Goal: Task Accomplishment & Management: Complete application form

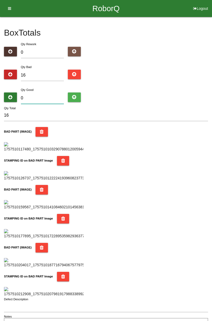
click at [49, 96] on input "0" at bounding box center [42, 97] width 43 height 11
type input "7"
type input "23"
type input "72"
type input "88"
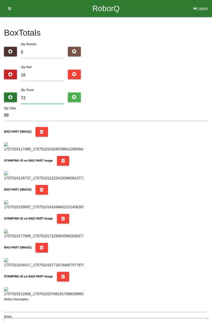
type input "7"
type input "23"
type input "70"
type input "86"
type input "7"
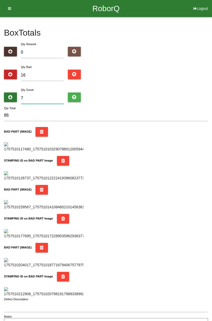
type input "23"
type input "0"
type input "16"
type input "6"
type input "22"
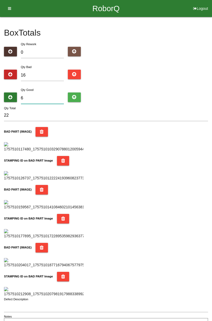
type input "68"
type input "84"
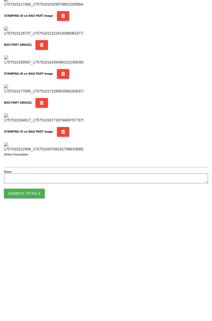
scroll to position [465, 0]
type input "68"
click at [37, 301] on button "Add Box Totals" at bounding box center [24, 303] width 41 height 10
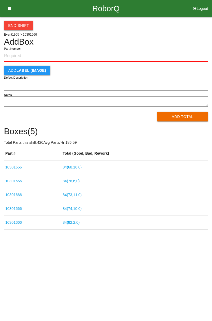
click at [21, 56] on input "Part Number" at bounding box center [106, 56] width 204 height 12
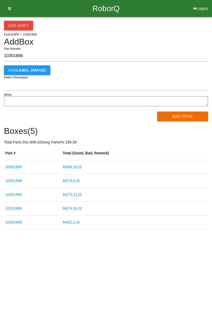
type input "10301666"
click at [188, 116] on button "Add Total" at bounding box center [182, 117] width 51 height 10
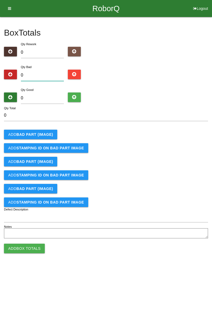
click at [36, 75] on input "0" at bounding box center [42, 75] width 43 height 11
type input "4"
click at [41, 133] on b "BAD PART (IMAGE)" at bounding box center [34, 134] width 37 height 4
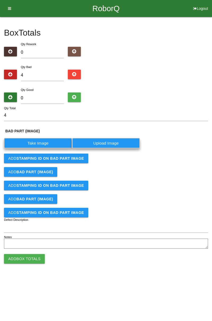
click at [42, 143] on label "Take Image" at bounding box center [38, 143] width 68 height 10
click at [0, 0] on \(IMAGE\) "Take Image" at bounding box center [0, 0] width 0 height 0
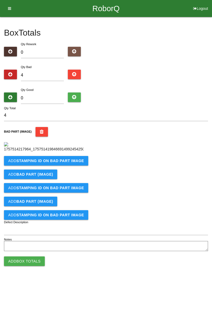
click at [77, 163] on b "STAMPING ID on BAD PART Image" at bounding box center [50, 161] width 68 height 4
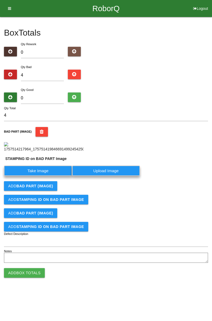
click at [54, 176] on label "Take Image" at bounding box center [38, 170] width 68 height 10
click at [0, 0] on PART "Take Image" at bounding box center [0, 0] width 0 height 0
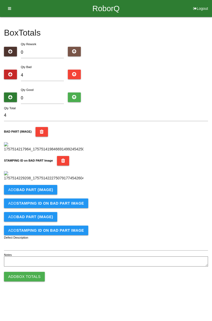
scroll to position [117, 0]
click at [49, 192] on b "BAD PART (IMAGE)" at bounding box center [34, 189] width 37 height 4
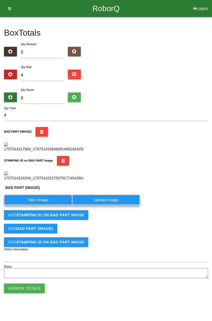
click at [44, 205] on label "Take Image" at bounding box center [38, 199] width 68 height 10
click at [0, 0] on \(IMAGE\) "Take Image" at bounding box center [0, 0] width 0 height 0
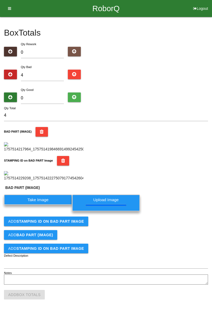
click at [83, 226] on button "Add STAMPING ID on BAD PART Image" at bounding box center [46, 221] width 84 height 10
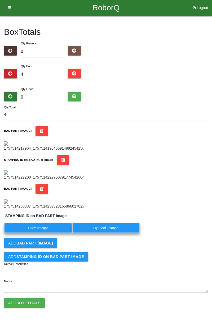
scroll to position [216, 0]
click at [59, 230] on label "Take Image" at bounding box center [38, 228] width 68 height 10
click at [0, 0] on PART "Take Image" at bounding box center [0, 0] width 0 height 0
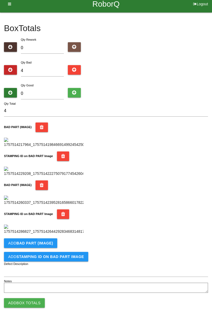
scroll to position [291, 0]
click at [55, 243] on button "Add BAD PART (IMAGE)" at bounding box center [30, 243] width 53 height 10
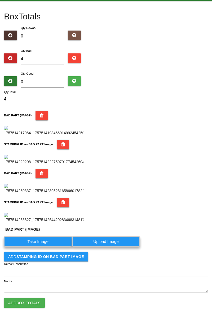
click at [45, 246] on label "Take Image" at bounding box center [38, 241] width 68 height 10
click at [0, 0] on \(IMAGE\) "Take Image" at bounding box center [0, 0] width 0 height 0
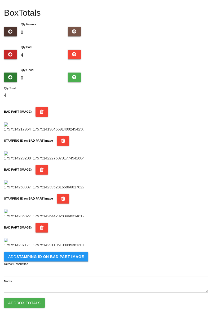
scroll to position [378, 0]
click at [71, 260] on button "Add STAMPING ID on BAD PART Image" at bounding box center [46, 257] width 84 height 10
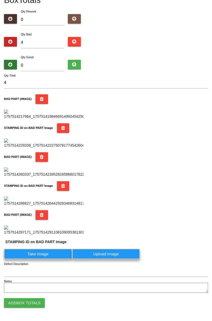
click at [53, 259] on label "Take Image" at bounding box center [38, 254] width 68 height 10
click at [0, 0] on PART "Take Image" at bounding box center [0, 0] width 0 height 0
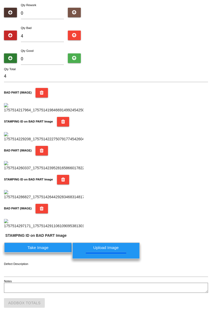
scroll to position [0, 0]
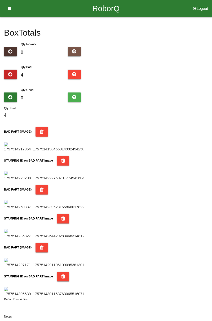
click at [50, 73] on input "4" at bounding box center [42, 75] width 43 height 11
type input "0"
type input "7"
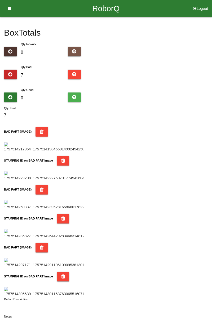
click at [212, 65] on div "Box Totals Translate Weight Weight unit: Rework Weight Bad Weight Good Weight 0…" at bounding box center [106, 173] width 212 height 313
click at [40, 73] on input "7" at bounding box center [42, 75] width 43 height 11
type input "0"
type input "1"
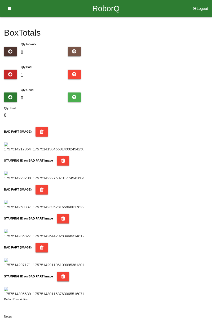
type input "1"
type input "15"
click at [212, 59] on div "Box Totals Translate Weight Weight unit: Rework Weight Bad Weight Good Weight 0…" at bounding box center [106, 173] width 212 height 313
click at [44, 73] on input "15" at bounding box center [42, 75] width 43 height 11
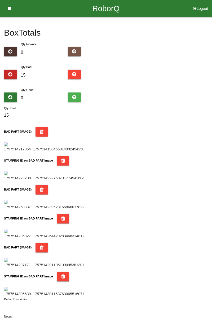
type input "1"
type input "17"
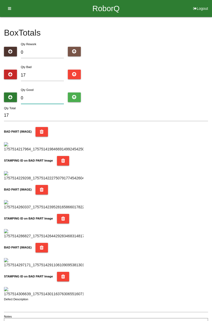
click at [50, 96] on input "0" at bounding box center [42, 97] width 43 height 11
type input "6"
type input "23"
type input "64"
type input "81"
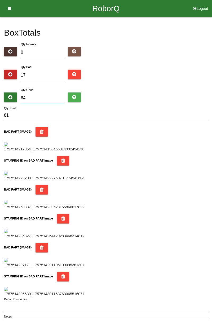
type input "6"
type input "23"
type input "67"
type input "84"
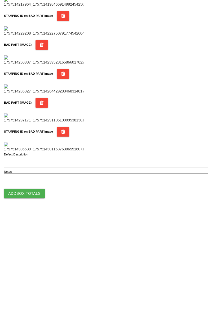
scroll to position [465, 0]
type input "67"
click at [34, 300] on button "Add Box Totals" at bounding box center [24, 303] width 41 height 10
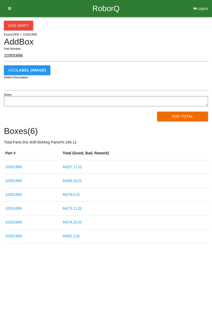
type input "10301666"
click at [212, 68] on div "End Shift Event 1905 > 10301666 Add Box 10301666 Part Number Add LABEL (IMAGE) …" at bounding box center [106, 130] width 212 height 226
click at [183, 116] on button "Add Total" at bounding box center [182, 117] width 51 height 10
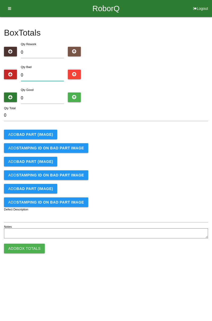
click at [35, 74] on input "0" at bounding box center [42, 75] width 43 height 11
type input "1"
click at [45, 131] on button "Add BAD PART (IMAGE)" at bounding box center [30, 135] width 53 height 10
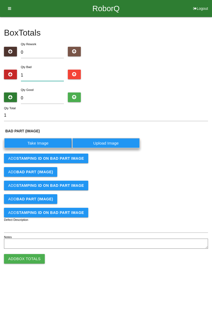
click at [48, 72] on input "1" at bounding box center [42, 75] width 43 height 11
type input "0"
type input "4"
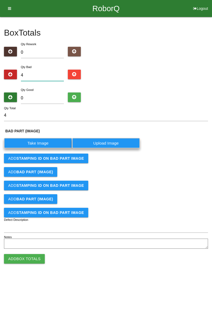
type input "0"
type input "3"
click at [43, 144] on label "Take Image" at bounding box center [38, 143] width 68 height 10
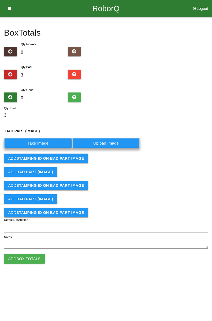
click at [0, 0] on \(IMAGE\) "Take Image" at bounding box center [0, 0] width 0 height 0
click at [70, 159] on b "STAMPING ID on BAD PART Image" at bounding box center [50, 158] width 68 height 4
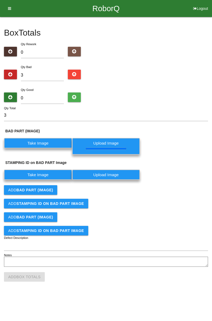
click at [50, 175] on label "Take Image" at bounding box center [38, 174] width 68 height 10
click at [0, 0] on PART "Take Image" at bounding box center [0, 0] width 0 height 0
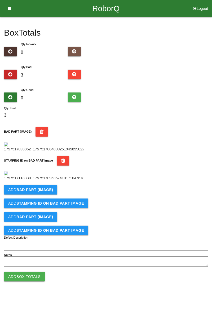
scroll to position [98, 0]
click at [50, 192] on b "BAD PART (IMAGE)" at bounding box center [34, 189] width 37 height 4
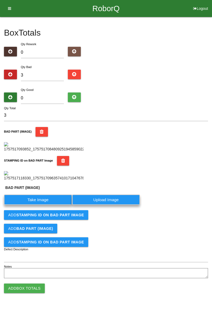
click at [44, 205] on label "Take Image" at bounding box center [38, 199] width 68 height 10
click at [0, 0] on \(IMAGE\) "Take Image" at bounding box center [0, 0] width 0 height 0
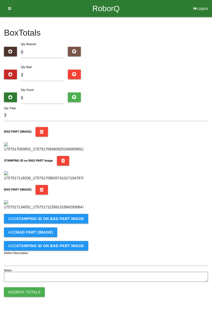
scroll to position [204, 0]
click at [66, 221] on b "STAMPING ID on BAD PART Image" at bounding box center [50, 218] width 68 height 4
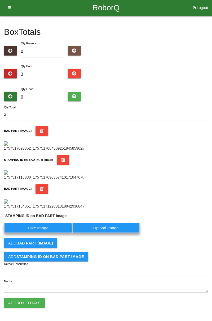
click at [40, 233] on label "Take Image" at bounding box center [38, 228] width 68 height 10
click at [0, 0] on PART "Take Image" at bounding box center [0, 0] width 0 height 0
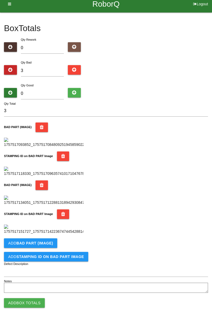
scroll to position [291, 0]
click at [39, 244] on b "BAD PART (IMAGE)" at bounding box center [34, 243] width 37 height 4
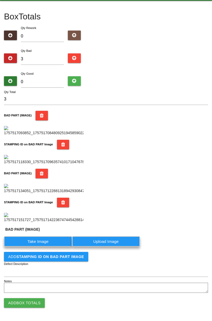
click at [40, 246] on label "Take Image" at bounding box center [38, 241] width 68 height 10
click at [0, 0] on \(IMAGE\) "Take Image" at bounding box center [0, 0] width 0 height 0
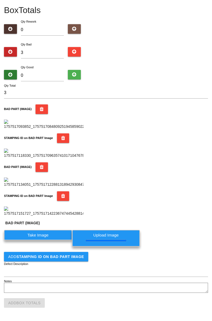
click at [73, 261] on button "Add STAMPING ID on BAD PART Image" at bounding box center [46, 257] width 84 height 10
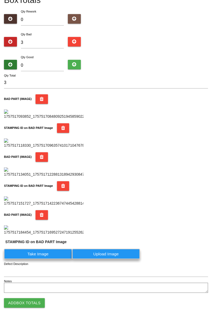
scroll to position [391, 0]
click at [51, 258] on label "Take Image" at bounding box center [38, 254] width 68 height 10
click at [0, 0] on PART "Take Image" at bounding box center [0, 0] width 0 height 0
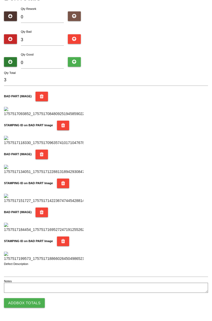
scroll to position [0, 0]
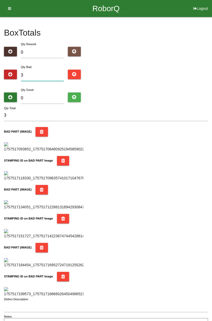
click at [41, 74] on input "3" at bounding box center [42, 75] width 43 height 11
type input "0"
type input "6"
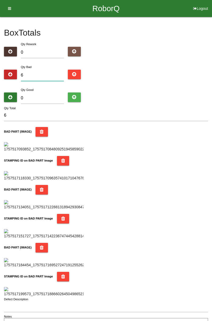
type input "6"
click at [43, 99] on input "0" at bounding box center [42, 97] width 43 height 11
type input "7"
type input "13"
type input "76"
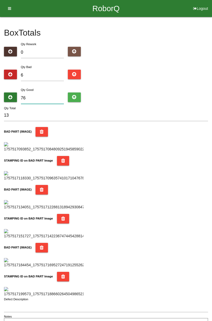
type input "82"
type input "7"
type input "13"
type input "78"
type input "84"
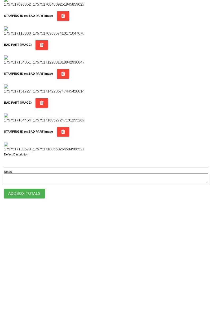
scroll to position [465, 0]
type input "78"
click at [38, 306] on button "Add Box Totals" at bounding box center [24, 303] width 41 height 10
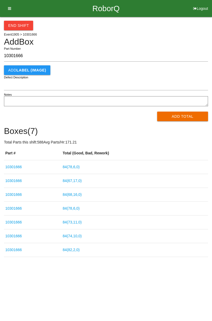
type input "10301666"
click at [191, 116] on button "Add Total" at bounding box center [182, 117] width 51 height 10
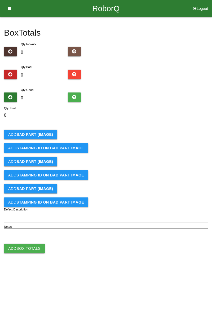
click at [41, 73] on input "0" at bounding box center [42, 75] width 43 height 11
click at [56, 65] on div "Qty Bad 0" at bounding box center [42, 73] width 51 height 19
click at [39, 72] on input "0" at bounding box center [42, 75] width 43 height 11
type input "2"
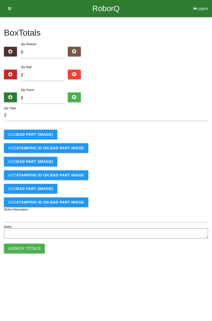
click at [44, 135] on b "BAD PART (IMAGE)" at bounding box center [34, 134] width 37 height 4
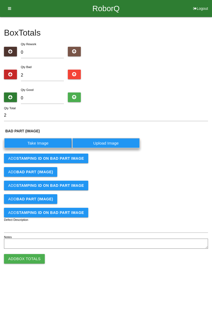
click at [41, 145] on label "Take Image" at bounding box center [38, 143] width 68 height 10
click at [0, 0] on \(IMAGE\) "Take Image" at bounding box center [0, 0] width 0 height 0
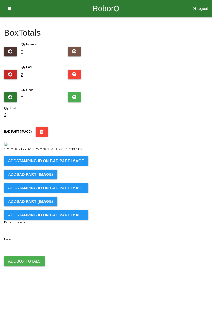
click at [73, 163] on b "STAMPING ID on BAD PART Image" at bounding box center [50, 161] width 68 height 4
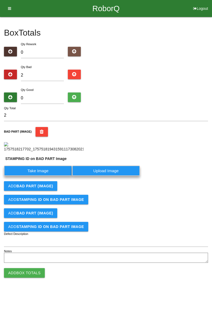
click at [49, 176] on label "Take Image" at bounding box center [38, 170] width 68 height 10
click at [0, 0] on PART "Take Image" at bounding box center [0, 0] width 0 height 0
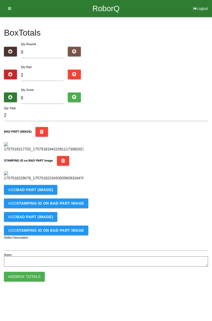
scroll to position [117, 0]
click at [50, 192] on b "BAD PART (IMAGE)" at bounding box center [34, 189] width 37 height 4
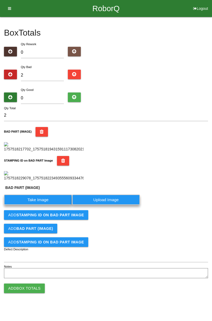
click at [50, 205] on label "Take Image" at bounding box center [38, 199] width 68 height 10
click at [0, 0] on \(IMAGE\) "Take Image" at bounding box center [0, 0] width 0 height 0
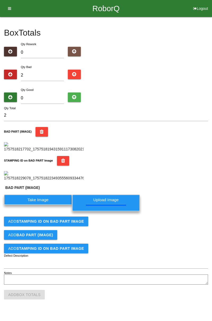
click at [74, 226] on button "Add STAMPING ID on BAD PART Image" at bounding box center [46, 221] width 84 height 10
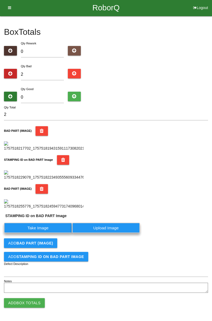
scroll to position [216, 0]
click at [61, 226] on label "Take Image" at bounding box center [38, 228] width 68 height 10
click at [0, 0] on PART "Take Image" at bounding box center [0, 0] width 0 height 0
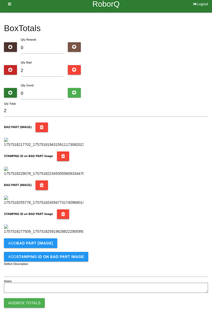
scroll to position [0, 0]
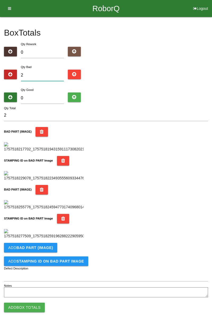
click at [50, 72] on input "2" at bounding box center [42, 75] width 43 height 11
type input "0"
type input "6"
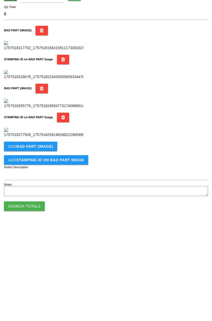
scroll to position [291, 0]
click at [41, 246] on button "Add BAD PART (IMAGE)" at bounding box center [30, 243] width 53 height 10
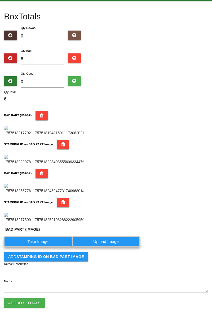
click at [48, 246] on label "Take Image" at bounding box center [38, 241] width 68 height 10
click at [0, 0] on \(IMAGE\) "Take Image" at bounding box center [0, 0] width 0 height 0
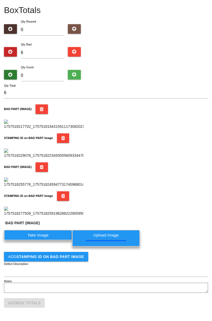
click at [70, 259] on b "STAMPING ID on BAD PART Image" at bounding box center [50, 256] width 68 height 4
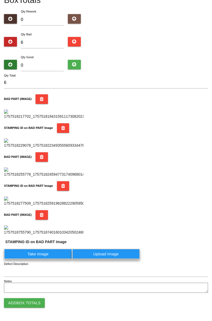
scroll to position [391, 0]
click at [55, 255] on label "Take Image" at bounding box center [38, 254] width 68 height 10
click at [0, 0] on PART "Take Image" at bounding box center [0, 0] width 0 height 0
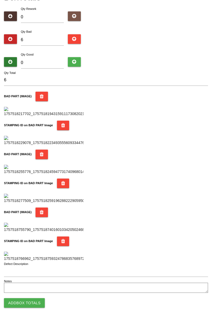
scroll to position [0, 0]
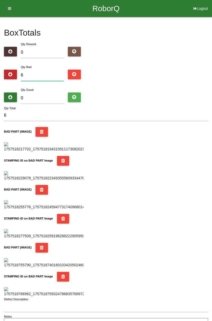
click at [44, 73] on input "6" at bounding box center [42, 75] width 43 height 11
type input "0"
type input "1"
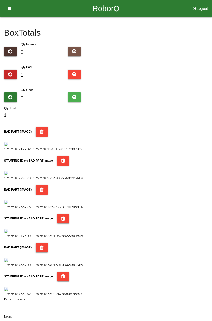
type input "10"
click at [45, 96] on input "0" at bounding box center [42, 97] width 43 height 11
type input "7"
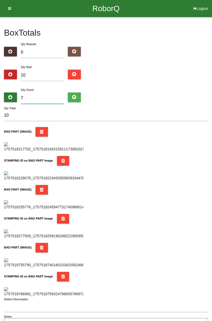
type input "17"
type input "74"
type input "84"
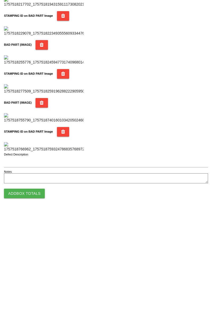
type input "74"
click at [35, 302] on button "Add Box Totals" at bounding box center [24, 303] width 41 height 10
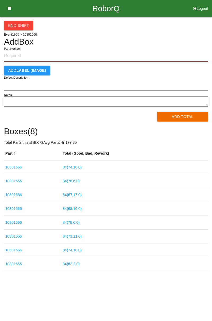
click at [212, 87] on div "End Shift Event 1905 > 10301666 Add Box Part Number Add LABEL (IMAGE) Defect De…" at bounding box center [106, 144] width 212 height 254
paste input "10301666"
type input "10301666"
click at [190, 114] on button "Add Total" at bounding box center [182, 117] width 51 height 10
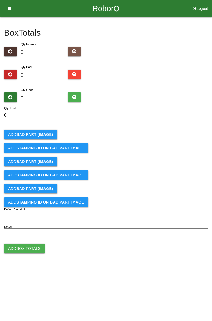
click at [42, 74] on input "0" at bounding box center [42, 75] width 43 height 11
type input "8"
click at [44, 135] on b "BAD PART (IMAGE)" at bounding box center [34, 134] width 37 height 4
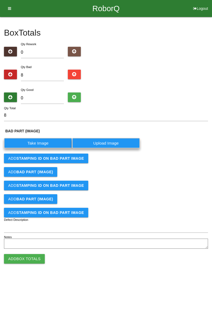
click at [47, 146] on label "Take Image" at bounding box center [38, 143] width 68 height 10
click at [0, 0] on \(IMAGE\) "Take Image" at bounding box center [0, 0] width 0 height 0
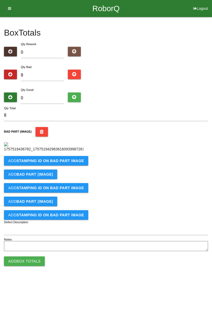
click at [78, 163] on b "STAMPING ID on BAD PART Image" at bounding box center [50, 161] width 68 height 4
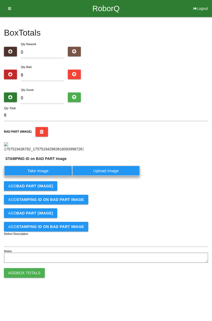
click at [52, 176] on label "Take Image" at bounding box center [38, 170] width 68 height 10
click at [0, 0] on PART "Take Image" at bounding box center [0, 0] width 0 height 0
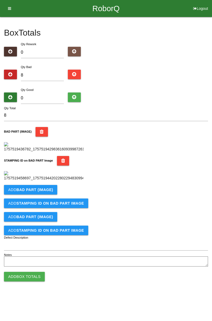
scroll to position [117, 0]
click at [47, 192] on b "BAD PART (IMAGE)" at bounding box center [34, 189] width 37 height 4
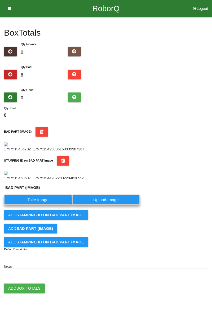
click at [41, 205] on label "Take Image" at bounding box center [38, 199] width 68 height 10
click at [0, 0] on \(IMAGE\) "Take Image" at bounding box center [0, 0] width 0 height 0
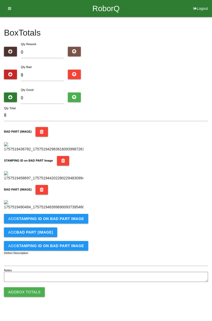
scroll to position [204, 0]
click at [80, 221] on b "STAMPING ID on BAD PART Image" at bounding box center [50, 218] width 68 height 4
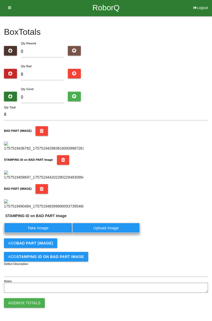
click at [54, 233] on label "Take Image" at bounding box center [38, 228] width 68 height 10
click at [0, 0] on PART "Take Image" at bounding box center [0, 0] width 0 height 0
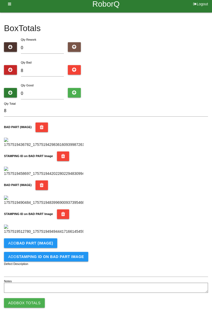
scroll to position [291, 0]
click at [54, 239] on button "Add BAD PART (IMAGE)" at bounding box center [30, 243] width 53 height 10
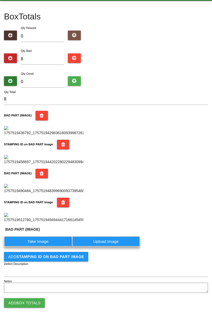
click at [44, 246] on label "Take Image" at bounding box center [38, 241] width 68 height 10
click at [0, 0] on \(IMAGE\) "Take Image" at bounding box center [0, 0] width 0 height 0
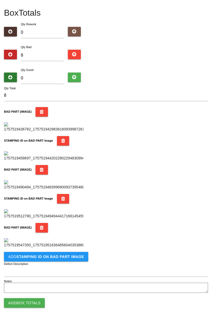
scroll to position [378, 0]
click at [77, 259] on button "Add STAMPING ID on BAD PART Image" at bounding box center [46, 257] width 84 height 10
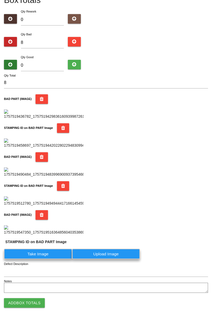
click at [56, 259] on label "Take Image" at bounding box center [38, 254] width 68 height 10
click at [0, 0] on PART "Take Image" at bounding box center [0, 0] width 0 height 0
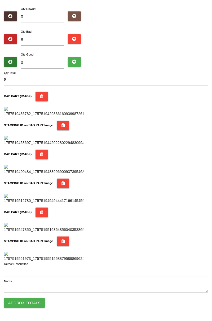
scroll to position [0, 0]
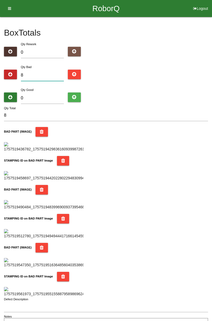
click at [46, 76] on input "8" at bounding box center [42, 75] width 43 height 11
